Goal: Information Seeking & Learning: Learn about a topic

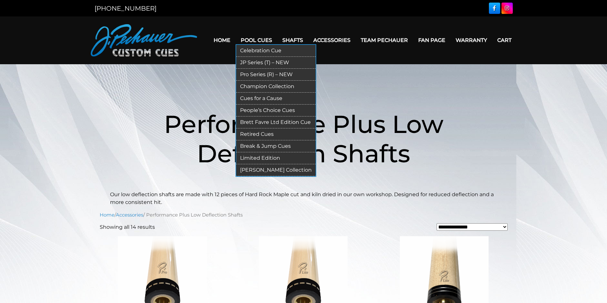
click at [278, 97] on link "Cues for a Cause" at bounding box center [275, 99] width 79 height 12
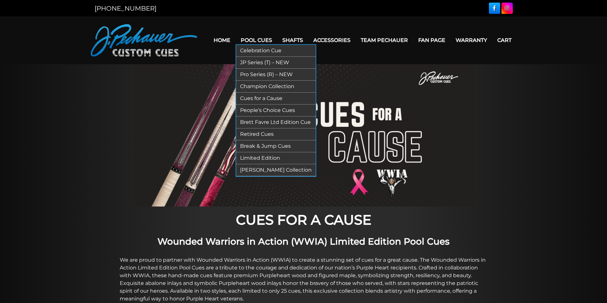
click at [272, 84] on link "Champion Collection" at bounding box center [275, 87] width 79 height 12
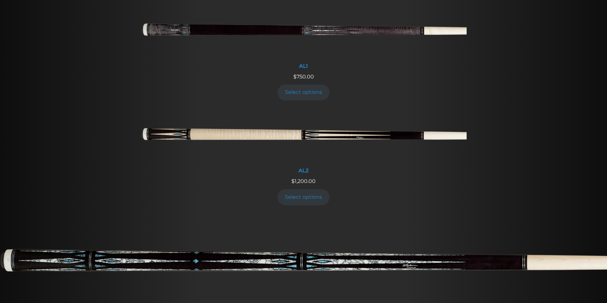
scroll to position [291, 0]
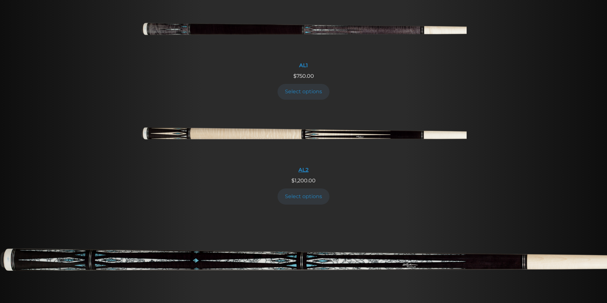
click at [319, 133] on img at bounding box center [304, 136] width 326 height 54
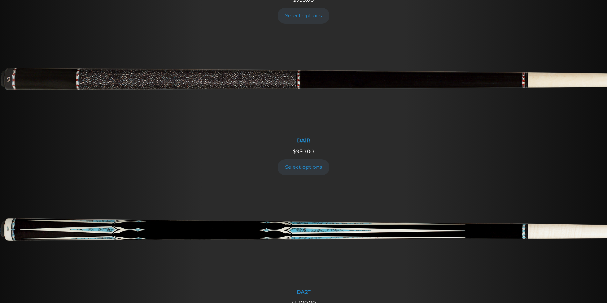
scroll to position [775, 0]
click at [46, 83] on img at bounding box center [303, 83] width 607 height 101
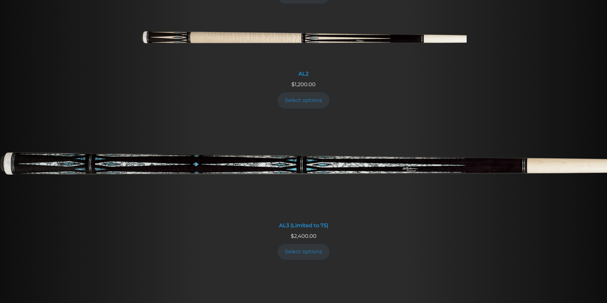
scroll to position [385, 0]
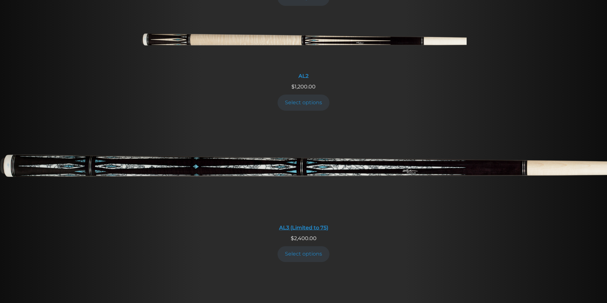
click at [224, 165] on img at bounding box center [303, 170] width 607 height 101
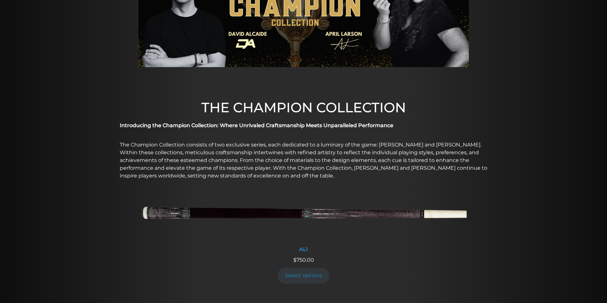
scroll to position [0, 0]
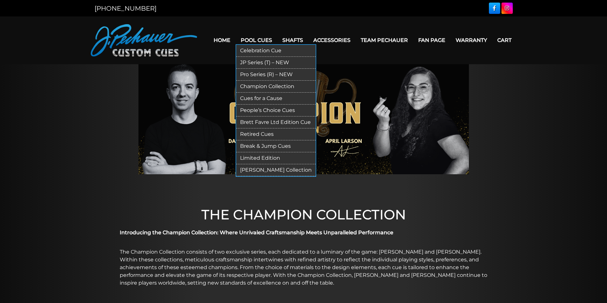
click at [260, 135] on link "Retired Cues" at bounding box center [275, 134] width 79 height 12
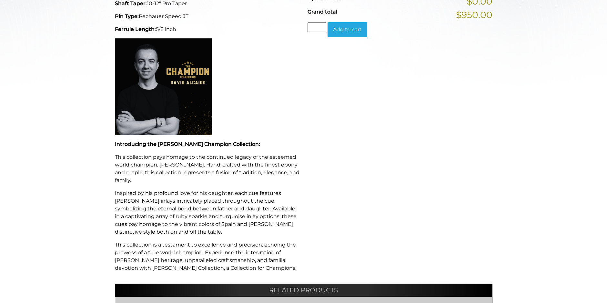
scroll to position [286, 0]
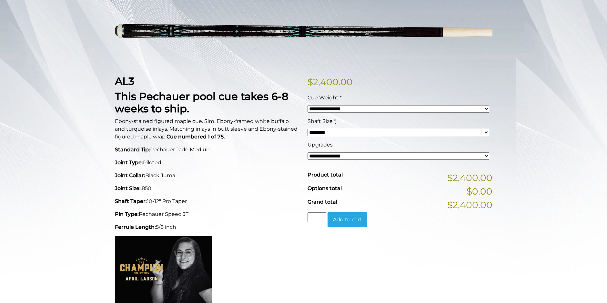
scroll to position [97, 0]
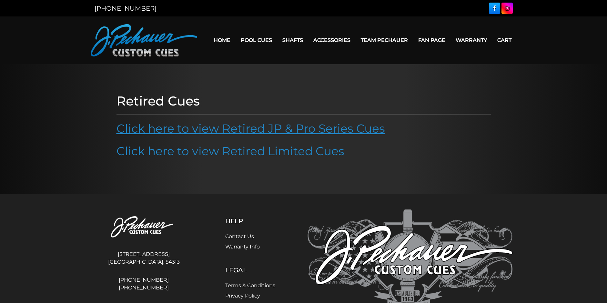
click at [257, 134] on link "Click here to view Retired JP & Pro Series Cues" at bounding box center [251, 128] width 269 height 14
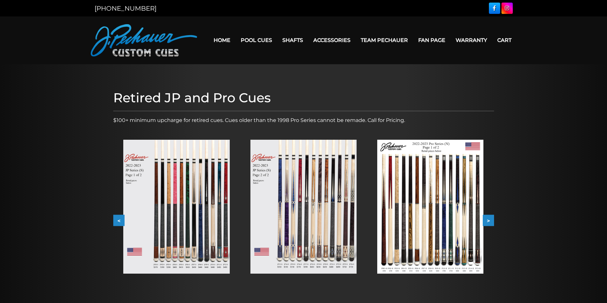
click at [119, 219] on button "<" at bounding box center [118, 220] width 11 height 11
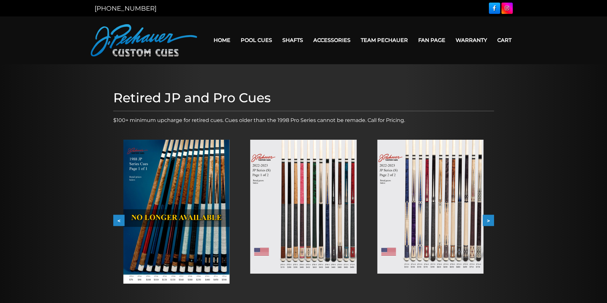
click at [119, 219] on button "<" at bounding box center [118, 220] width 11 height 11
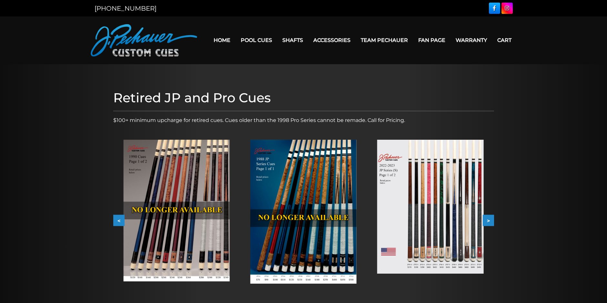
click at [119, 219] on button "<" at bounding box center [118, 220] width 11 height 11
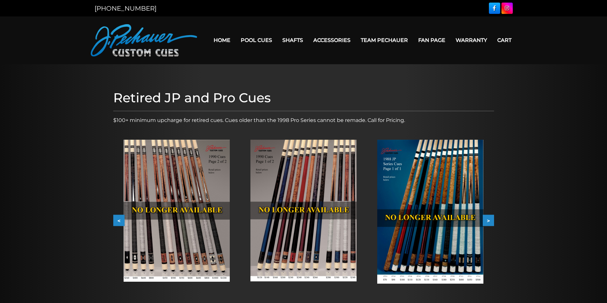
click at [119, 219] on button "<" at bounding box center [118, 220] width 11 height 11
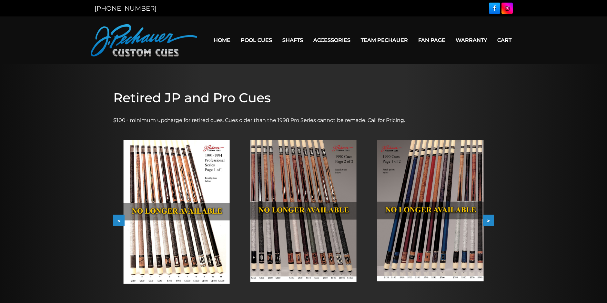
click at [119, 219] on button "<" at bounding box center [118, 220] width 11 height 11
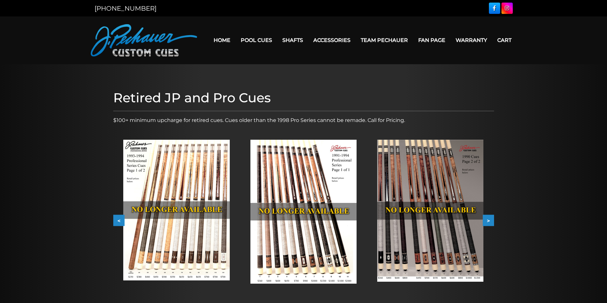
click at [119, 219] on button "<" at bounding box center [118, 220] width 11 height 11
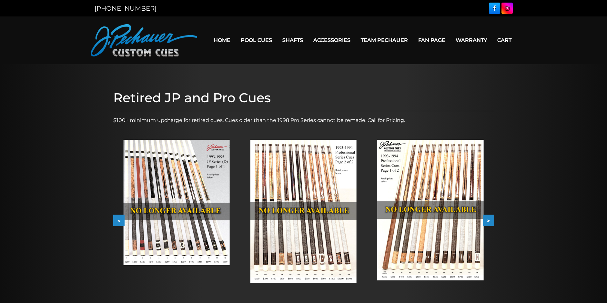
click at [119, 219] on button "<" at bounding box center [118, 220] width 11 height 11
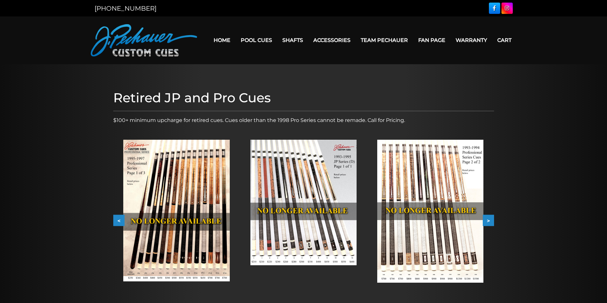
click at [119, 219] on button "<" at bounding box center [118, 220] width 11 height 11
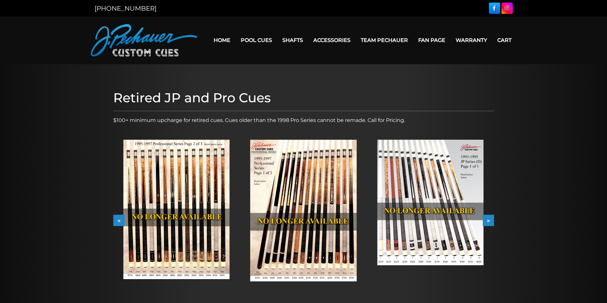
click at [119, 219] on button "<" at bounding box center [118, 220] width 11 height 11
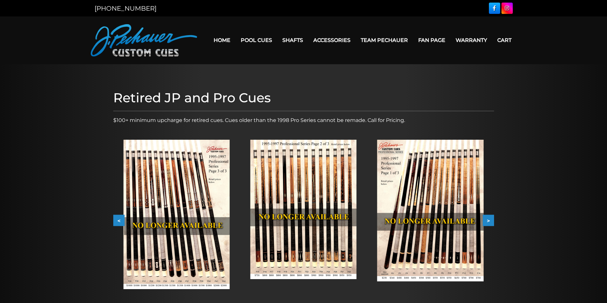
click at [119, 219] on button "<" at bounding box center [118, 220] width 11 height 11
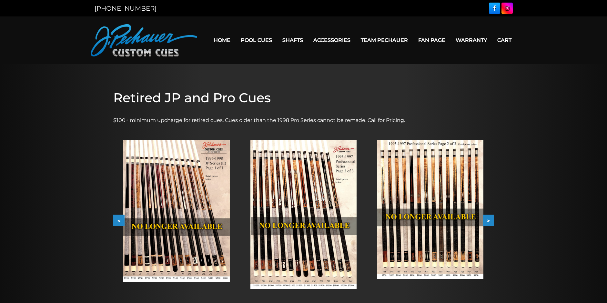
click at [119, 219] on button "<" at bounding box center [118, 220] width 11 height 11
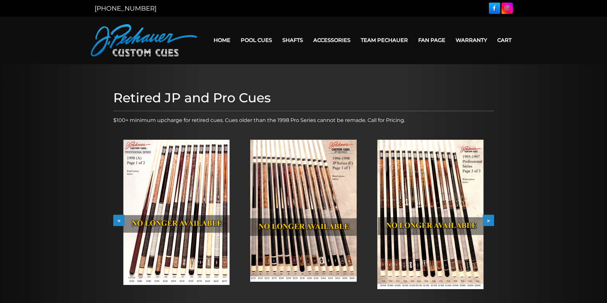
click at [487, 221] on button ">" at bounding box center [488, 220] width 11 height 11
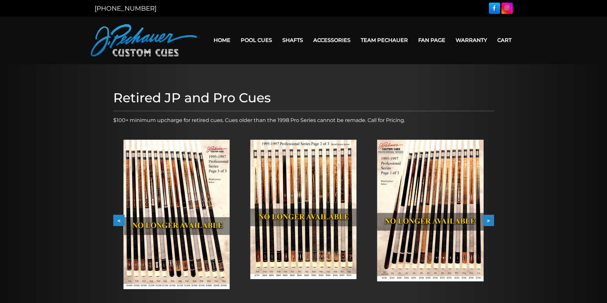
click at [487, 221] on button ">" at bounding box center [488, 220] width 11 height 11
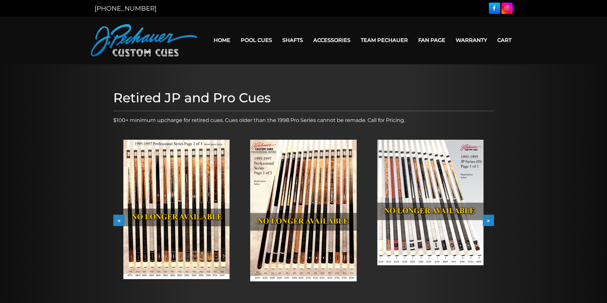
click at [487, 221] on button ">" at bounding box center [488, 220] width 11 height 11
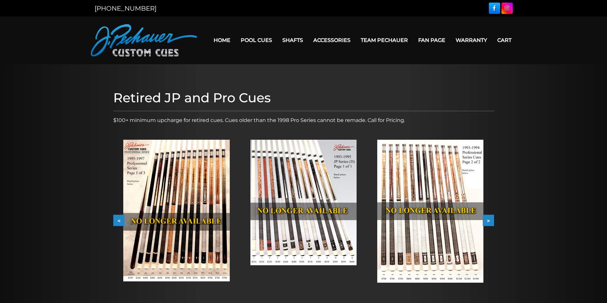
click at [487, 221] on button ">" at bounding box center [488, 220] width 11 height 11
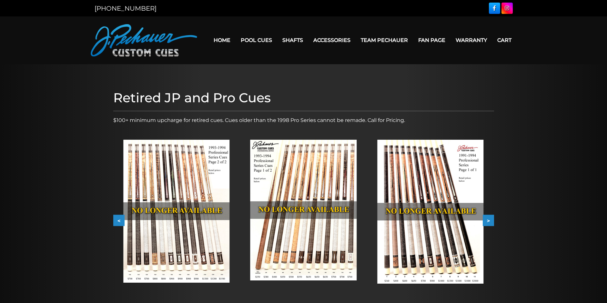
click at [487, 221] on button ">" at bounding box center [488, 220] width 11 height 11
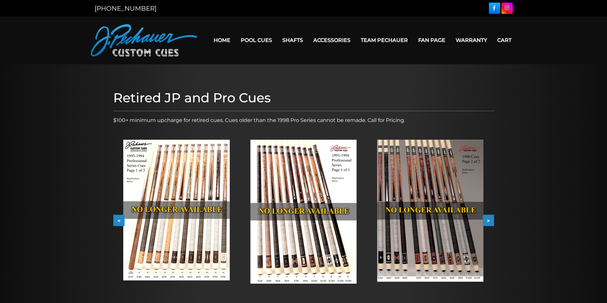
click at [487, 221] on button ">" at bounding box center [488, 220] width 11 height 11
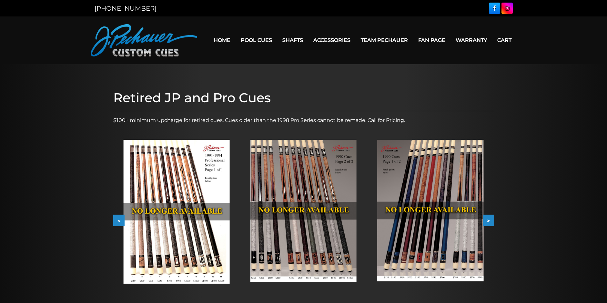
click at [487, 221] on button ">" at bounding box center [488, 220] width 11 height 11
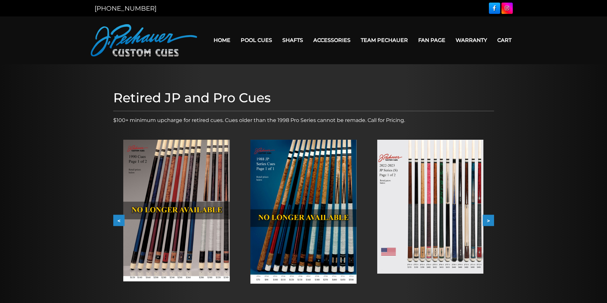
click at [487, 221] on button ">" at bounding box center [488, 220] width 11 height 11
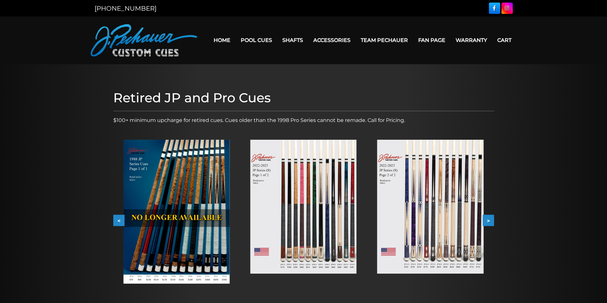
click at [487, 221] on button ">" at bounding box center [488, 220] width 11 height 11
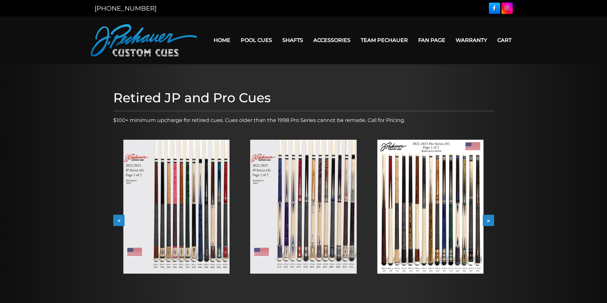
click at [487, 221] on button ">" at bounding box center [488, 220] width 11 height 11
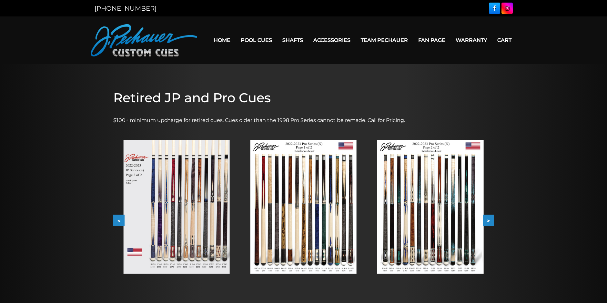
click at [487, 221] on button ">" at bounding box center [488, 220] width 11 height 11
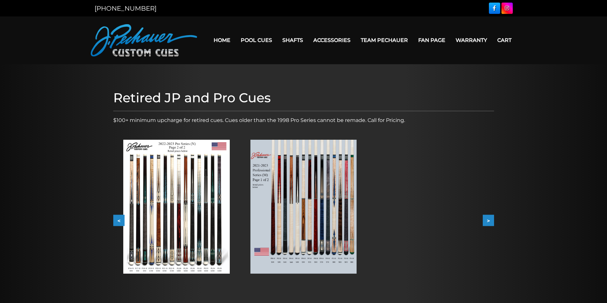
click at [487, 221] on button ">" at bounding box center [488, 220] width 11 height 11
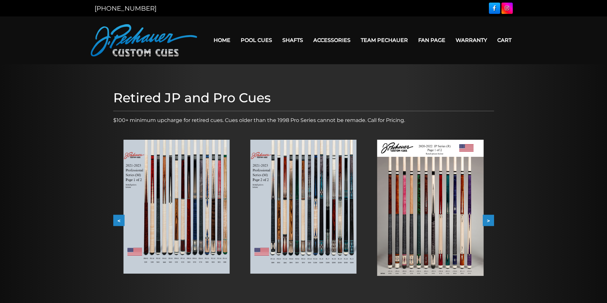
click at [487, 221] on button ">" at bounding box center [488, 220] width 11 height 11
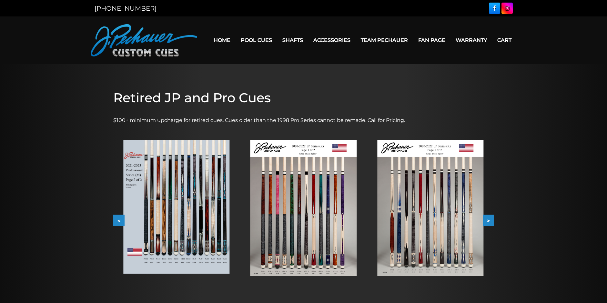
click at [487, 221] on button ">" at bounding box center [488, 220] width 11 height 11
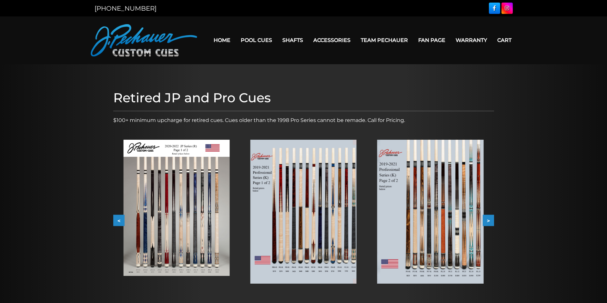
click at [487, 221] on button ">" at bounding box center [488, 220] width 11 height 11
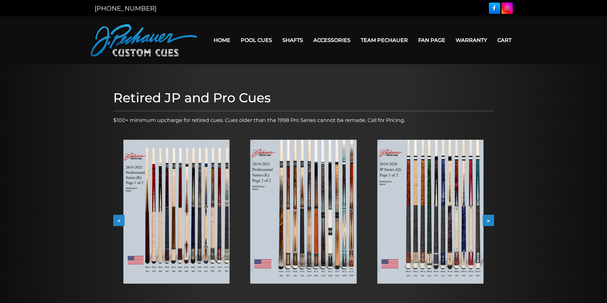
click at [487, 221] on button ">" at bounding box center [488, 220] width 11 height 11
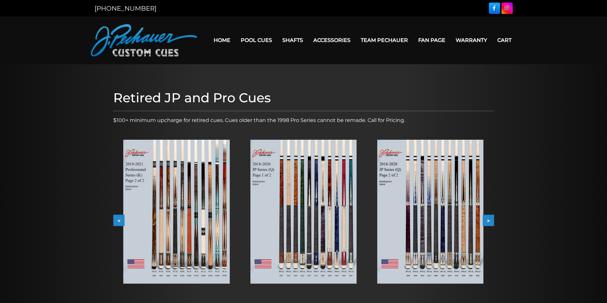
click at [487, 221] on button ">" at bounding box center [488, 220] width 11 height 11
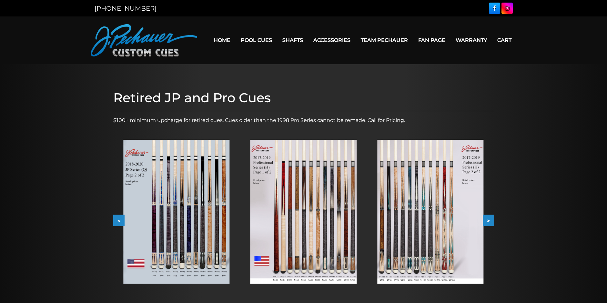
click at [487, 221] on button ">" at bounding box center [488, 220] width 11 height 11
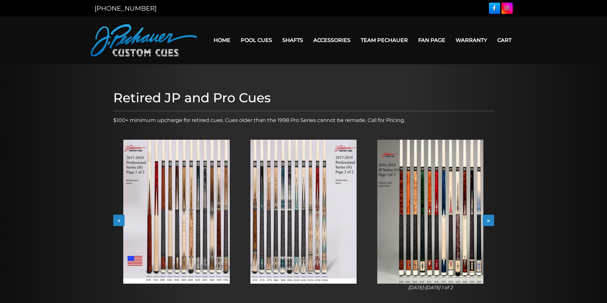
click at [487, 221] on button ">" at bounding box center [488, 220] width 11 height 11
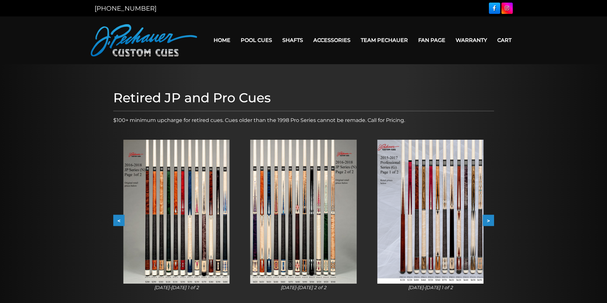
click at [487, 221] on button ">" at bounding box center [488, 220] width 11 height 11
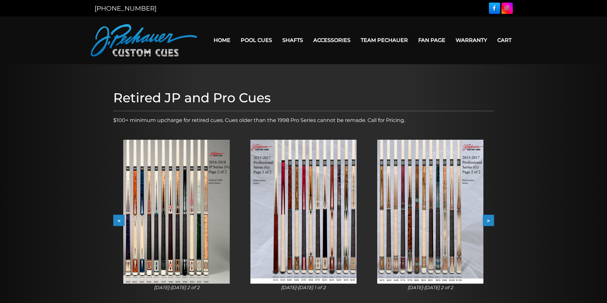
click at [487, 221] on button ">" at bounding box center [488, 220] width 11 height 11
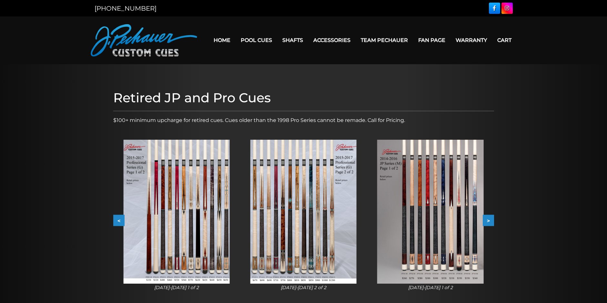
click at [487, 221] on button ">" at bounding box center [488, 220] width 11 height 11
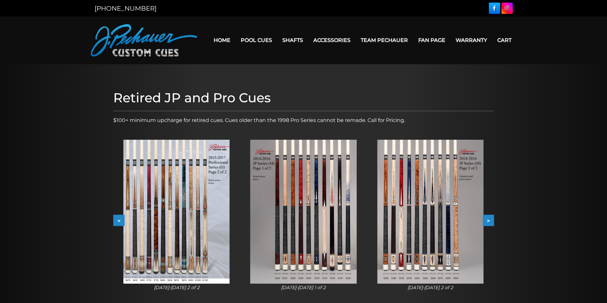
click at [487, 221] on button ">" at bounding box center [488, 220] width 11 height 11
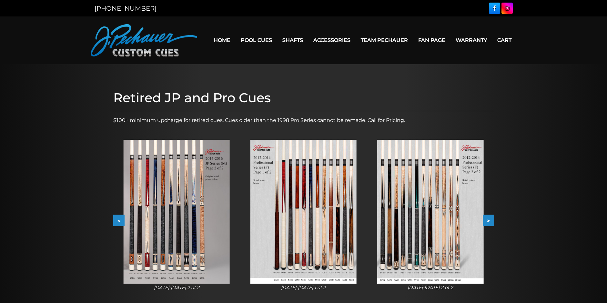
click at [487, 221] on button ">" at bounding box center [488, 220] width 11 height 11
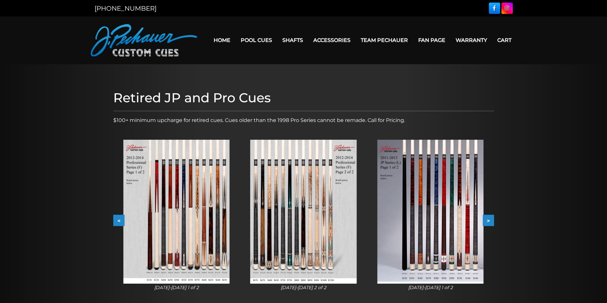
click at [487, 221] on button ">" at bounding box center [488, 220] width 11 height 11
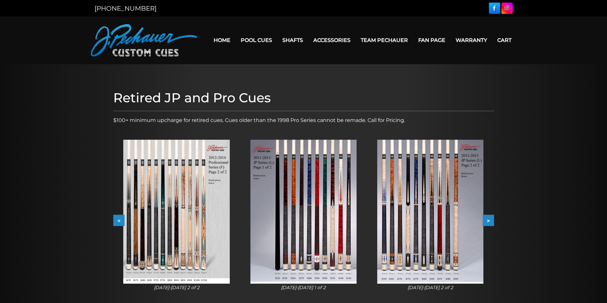
click at [487, 221] on button ">" at bounding box center [488, 220] width 11 height 11
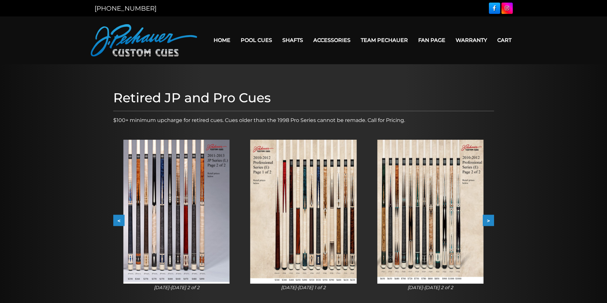
click at [487, 221] on button ">" at bounding box center [488, 220] width 11 height 11
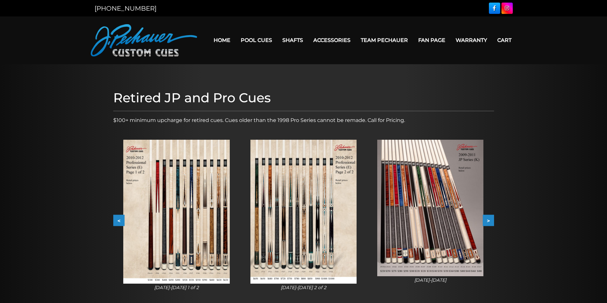
click at [487, 221] on button ">" at bounding box center [488, 220] width 11 height 11
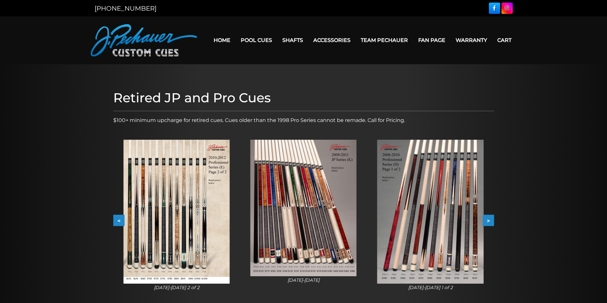
click at [487, 221] on button ">" at bounding box center [488, 220] width 11 height 11
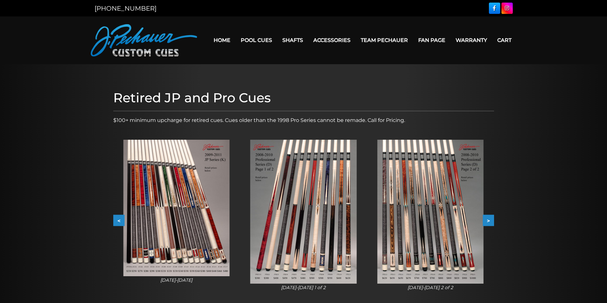
click at [119, 220] on button "<" at bounding box center [118, 220] width 11 height 11
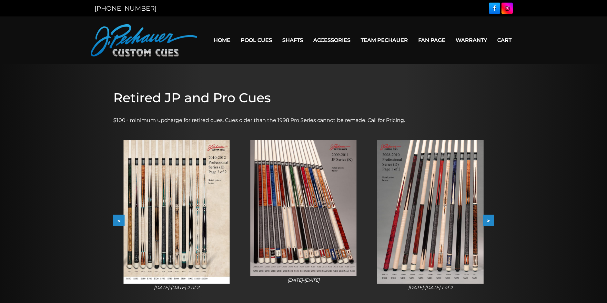
click at [119, 220] on button "<" at bounding box center [118, 220] width 11 height 11
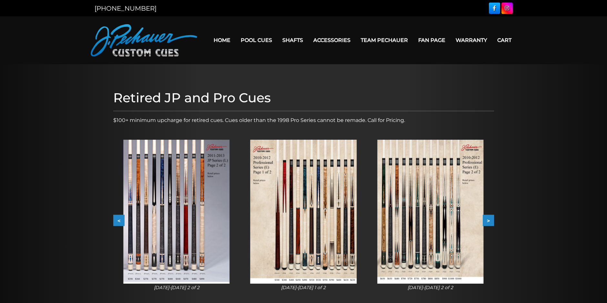
click at [491, 221] on button ">" at bounding box center [488, 220] width 11 height 11
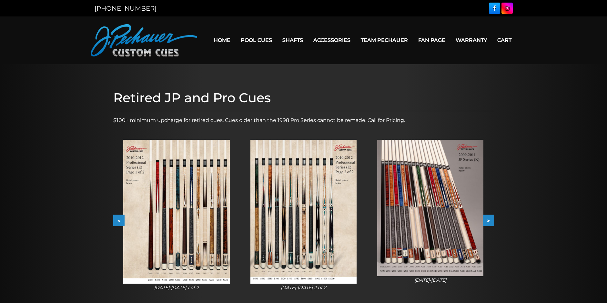
click at [491, 221] on button ">" at bounding box center [488, 220] width 11 height 11
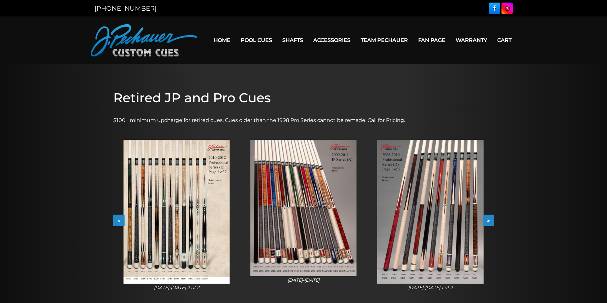
click at [263, 211] on img at bounding box center [304, 208] width 106 height 137
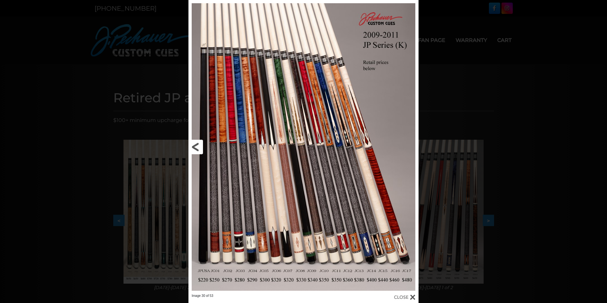
click at [197, 147] on link at bounding box center [241, 147] width 104 height 294
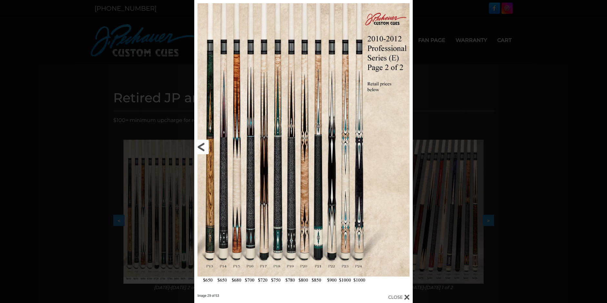
click at [197, 147] on link at bounding box center [243, 147] width 98 height 294
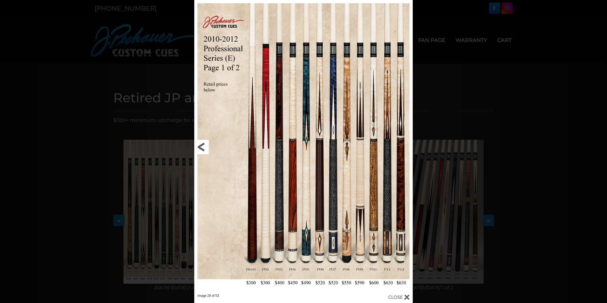
click at [200, 146] on link at bounding box center [243, 147] width 98 height 294
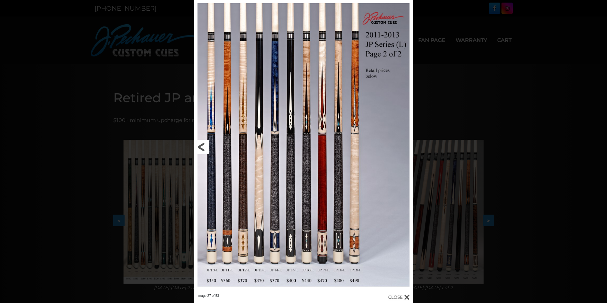
click at [200, 146] on link at bounding box center [243, 147] width 98 height 294
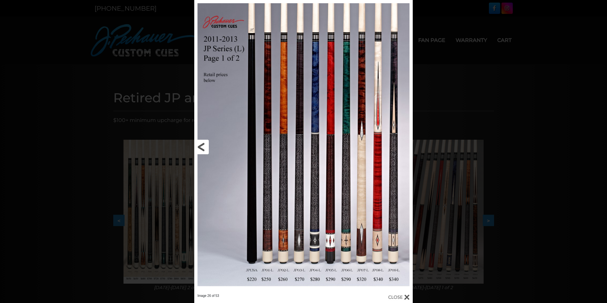
click at [201, 146] on link at bounding box center [243, 147] width 98 height 294
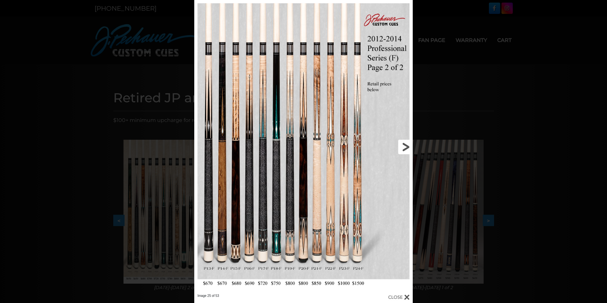
click at [404, 145] on link at bounding box center [363, 147] width 98 height 294
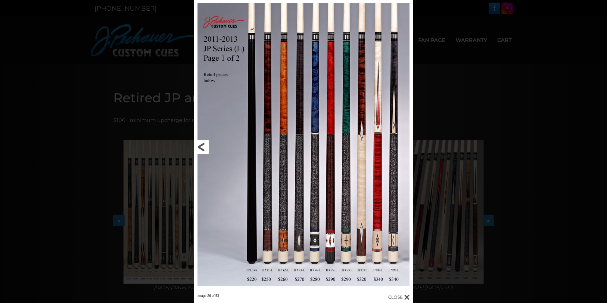
click at [201, 146] on link at bounding box center [243, 147] width 98 height 294
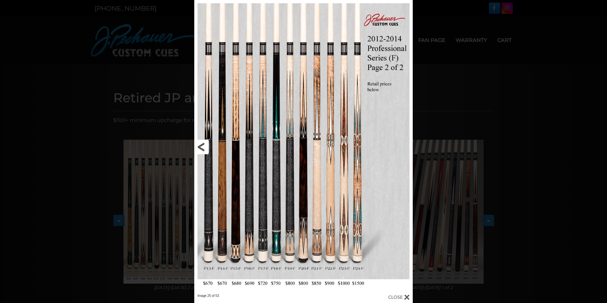
click at [201, 146] on link at bounding box center [243, 147] width 98 height 294
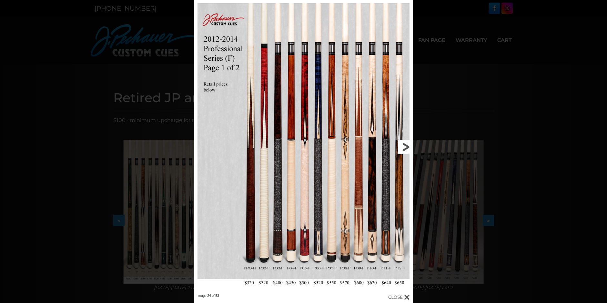
click at [405, 145] on link at bounding box center [363, 147] width 98 height 294
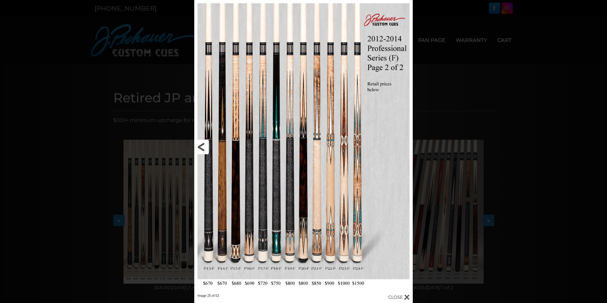
click at [204, 145] on link at bounding box center [243, 147] width 98 height 294
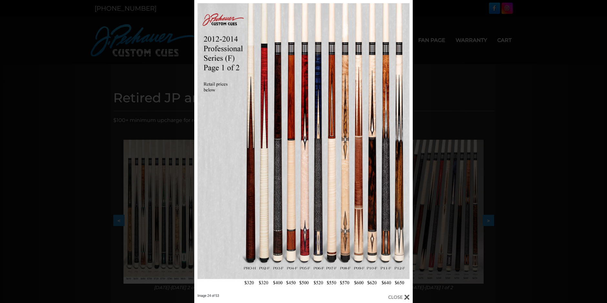
click at [518, 103] on div "Image 24 of 53" at bounding box center [303, 151] width 607 height 303
